Goal: Task Accomplishment & Management: Manage account settings

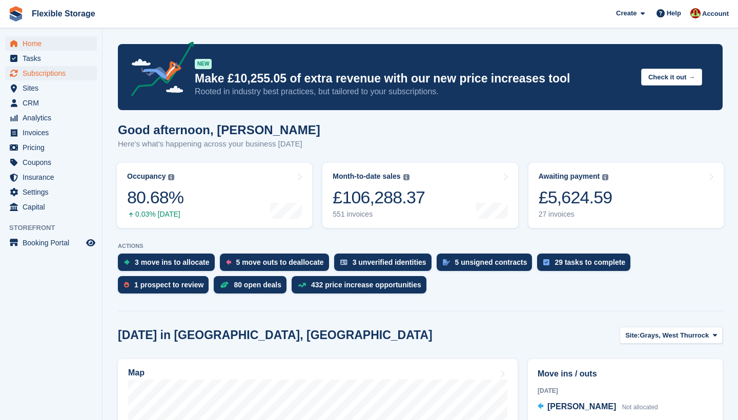
click at [53, 77] on span "Subscriptions" at bounding box center [54, 73] width 62 height 14
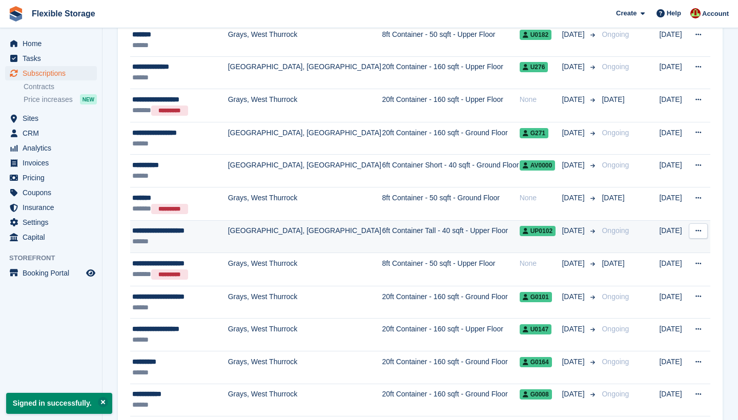
scroll to position [455, 0]
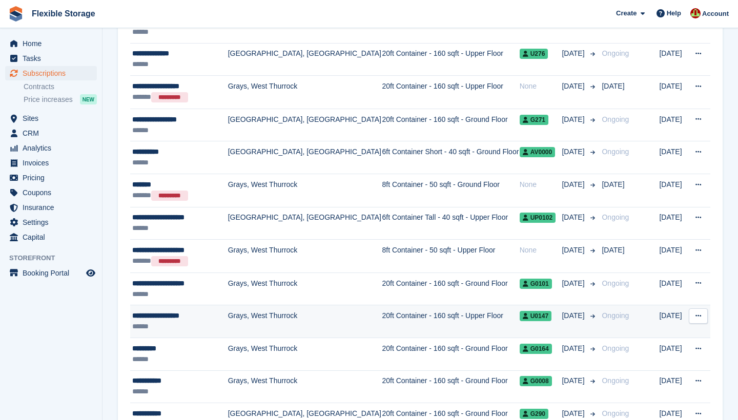
click at [187, 313] on div "**********" at bounding box center [179, 316] width 95 height 11
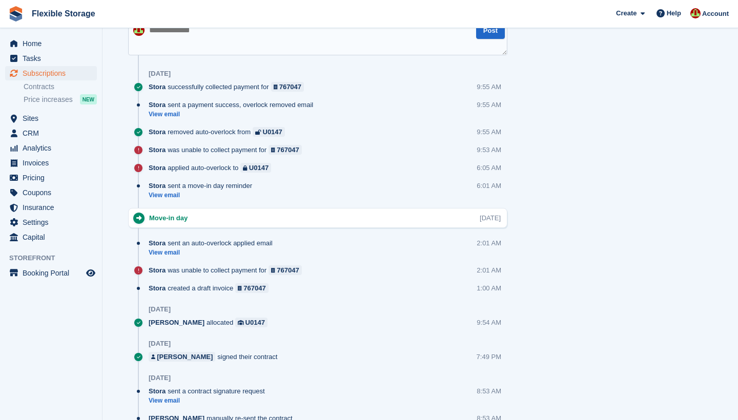
scroll to position [607, 0]
click at [177, 194] on link "View email" at bounding box center [203, 196] width 109 height 9
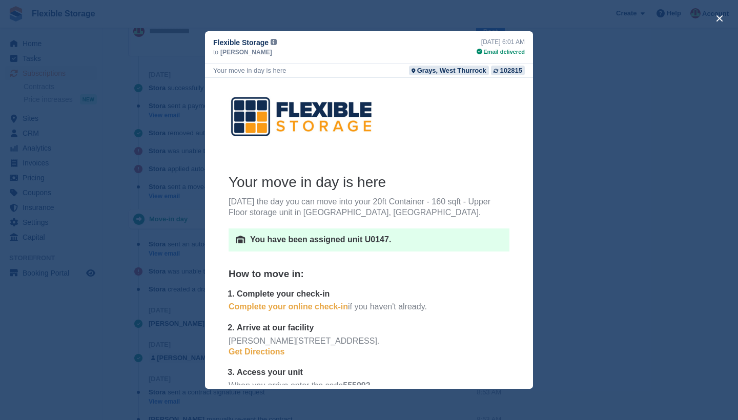
scroll to position [0, 0]
click at [660, 127] on div "close" at bounding box center [369, 210] width 738 height 420
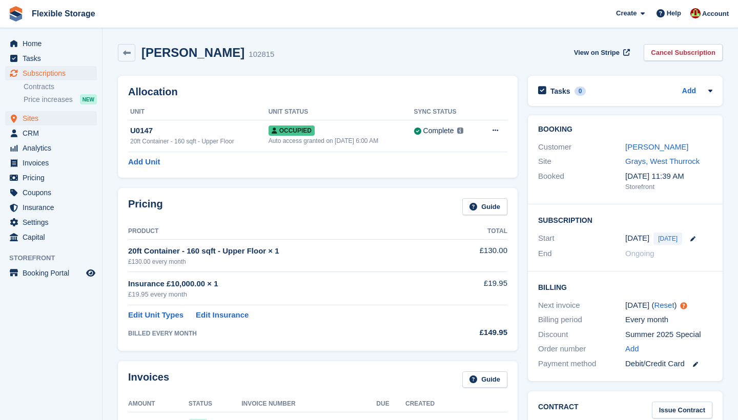
click at [31, 117] on span "Sites" at bounding box center [54, 118] width 62 height 14
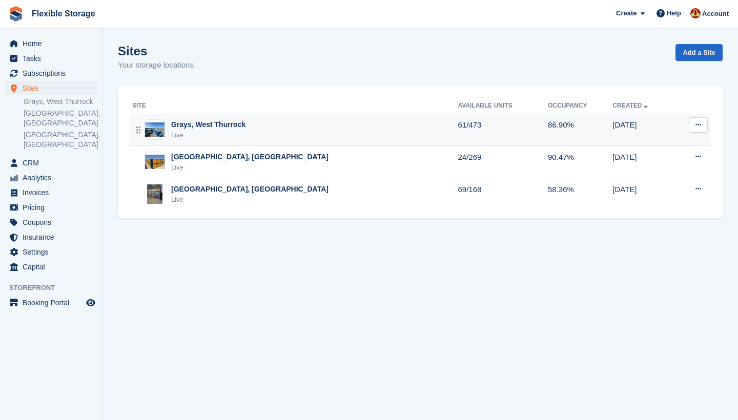
click at [260, 131] on div "Grays, West Thurrock Live" at bounding box center [294, 129] width 325 height 21
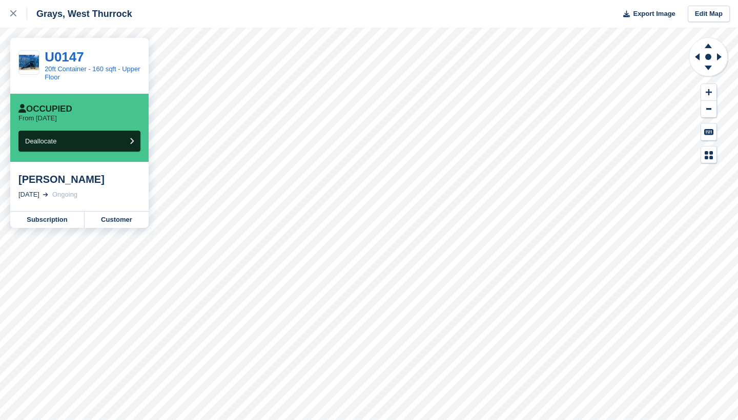
click at [49, 182] on div "[PERSON_NAME]" at bounding box center [79, 179] width 122 height 12
click at [116, 217] on link "Customer" at bounding box center [117, 220] width 64 height 16
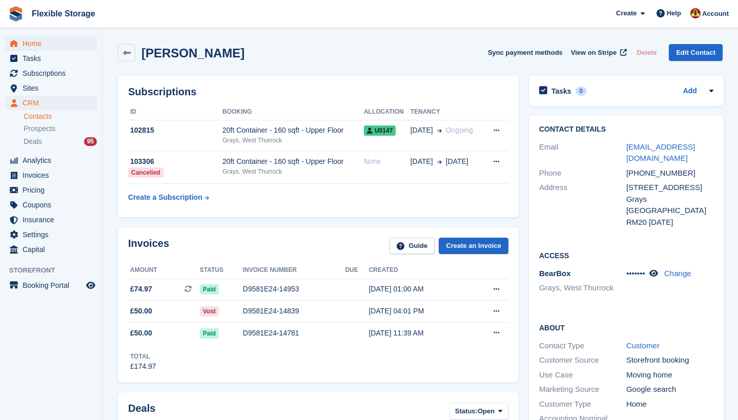
click at [64, 46] on span "Home" at bounding box center [54, 43] width 62 height 14
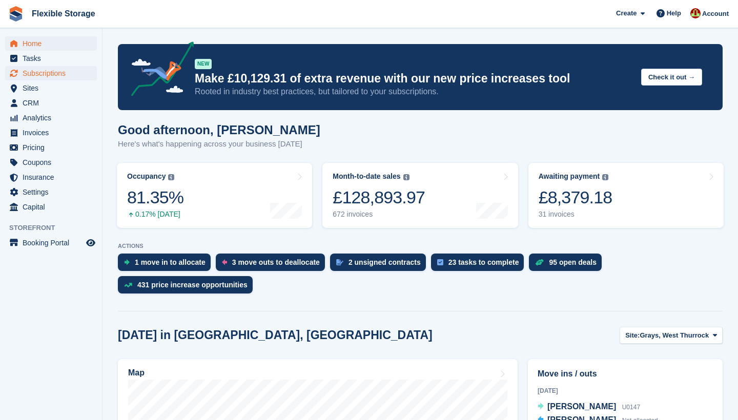
click at [62, 70] on span "Subscriptions" at bounding box center [54, 73] width 62 height 14
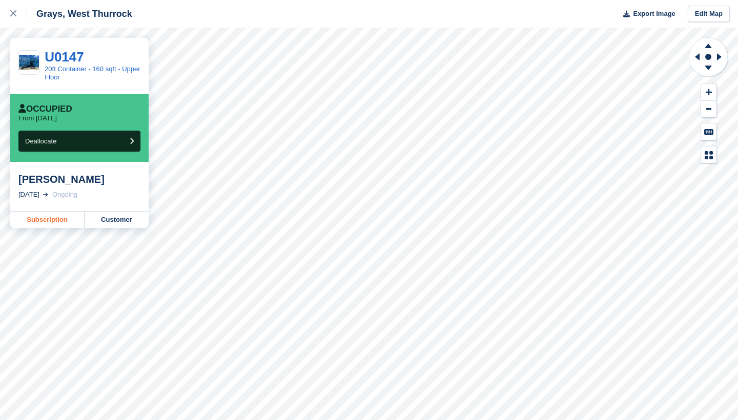
click at [50, 223] on link "Subscription" at bounding box center [47, 220] width 74 height 16
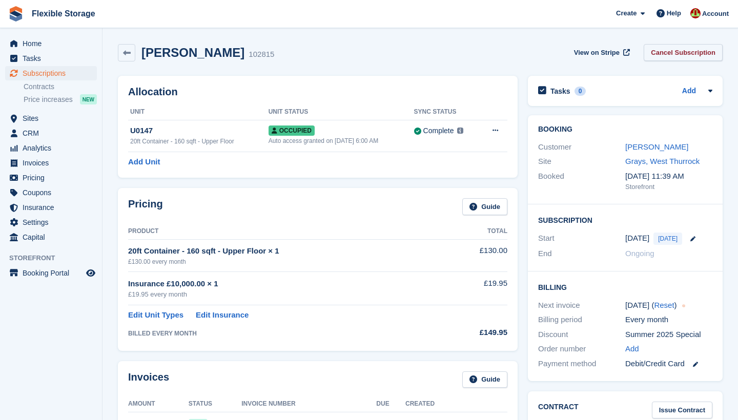
click at [672, 55] on link "Cancel Subscription" at bounding box center [683, 52] width 79 height 17
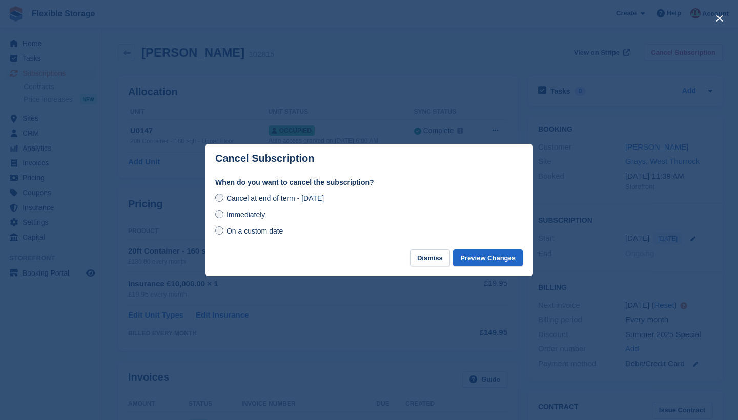
click at [112, 341] on div at bounding box center [369, 210] width 738 height 420
